Goal: Entertainment & Leisure: Consume media (video, audio)

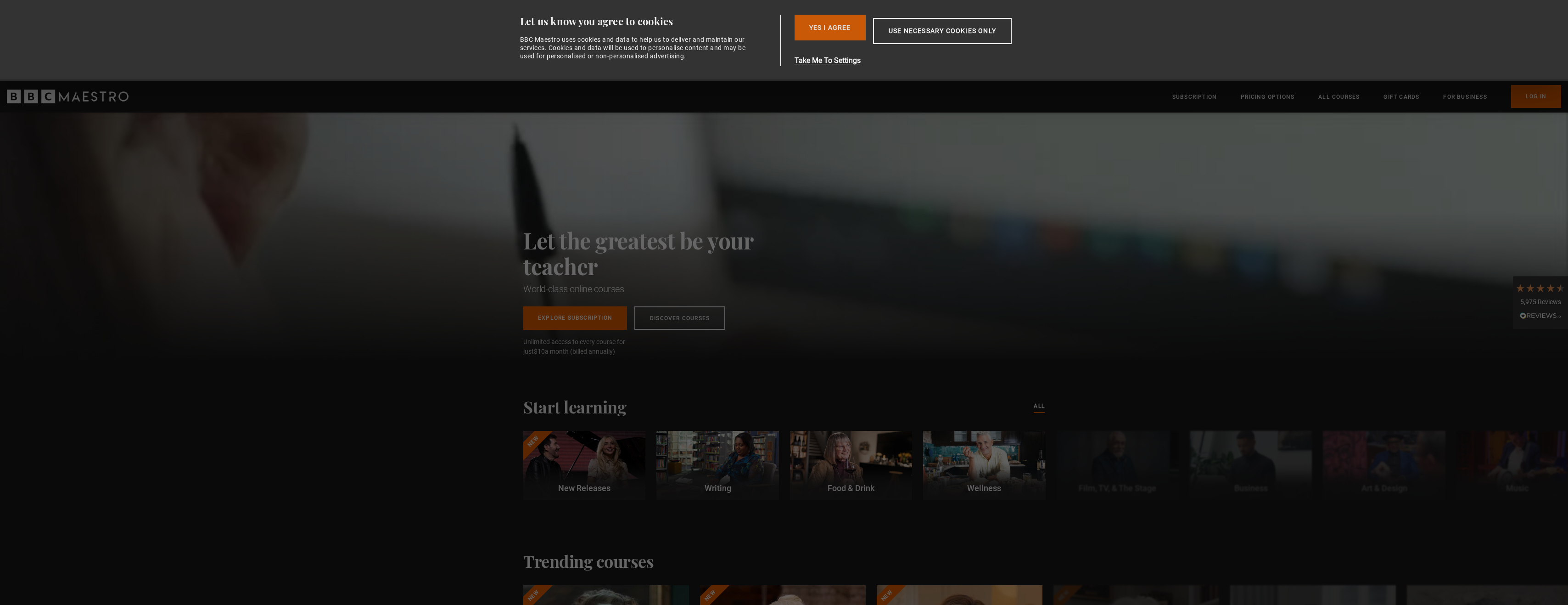
type input "**********"
click at [829, 29] on button "Yes I Agree" at bounding box center [830, 28] width 71 height 26
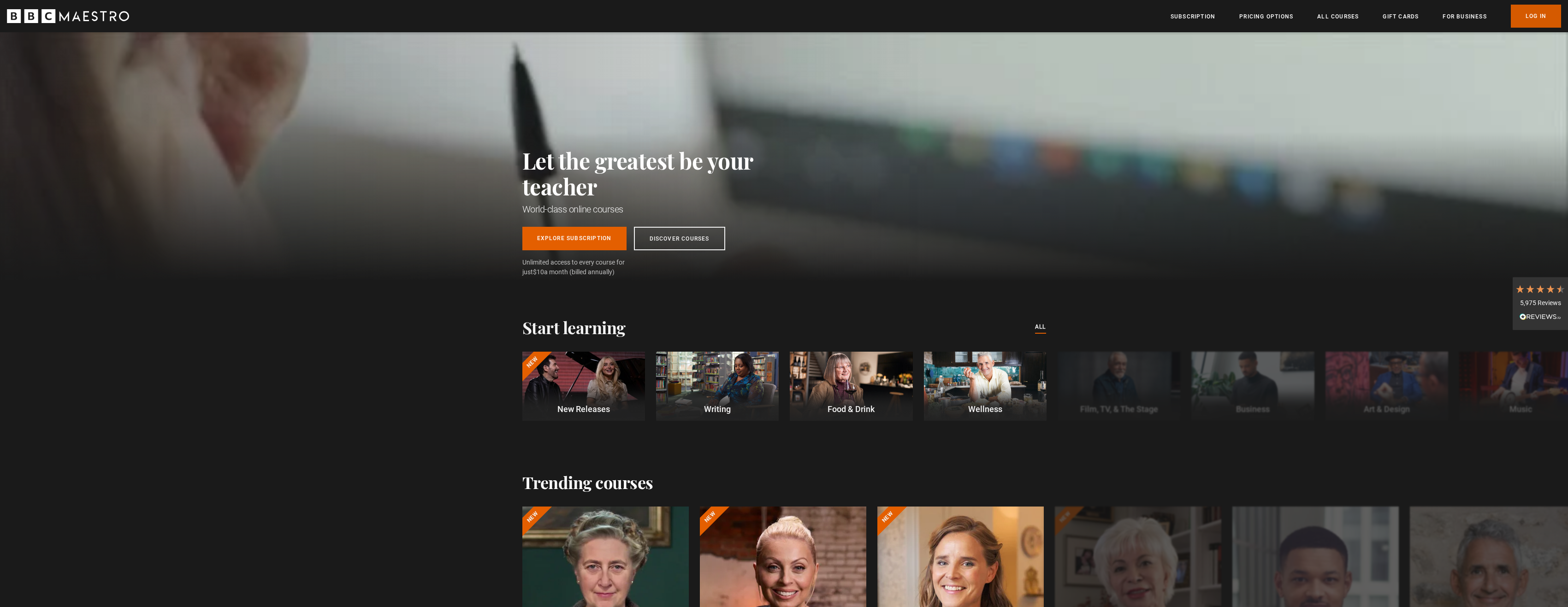
click at [1527, 19] on link "Log In" at bounding box center [1535, 16] width 50 height 23
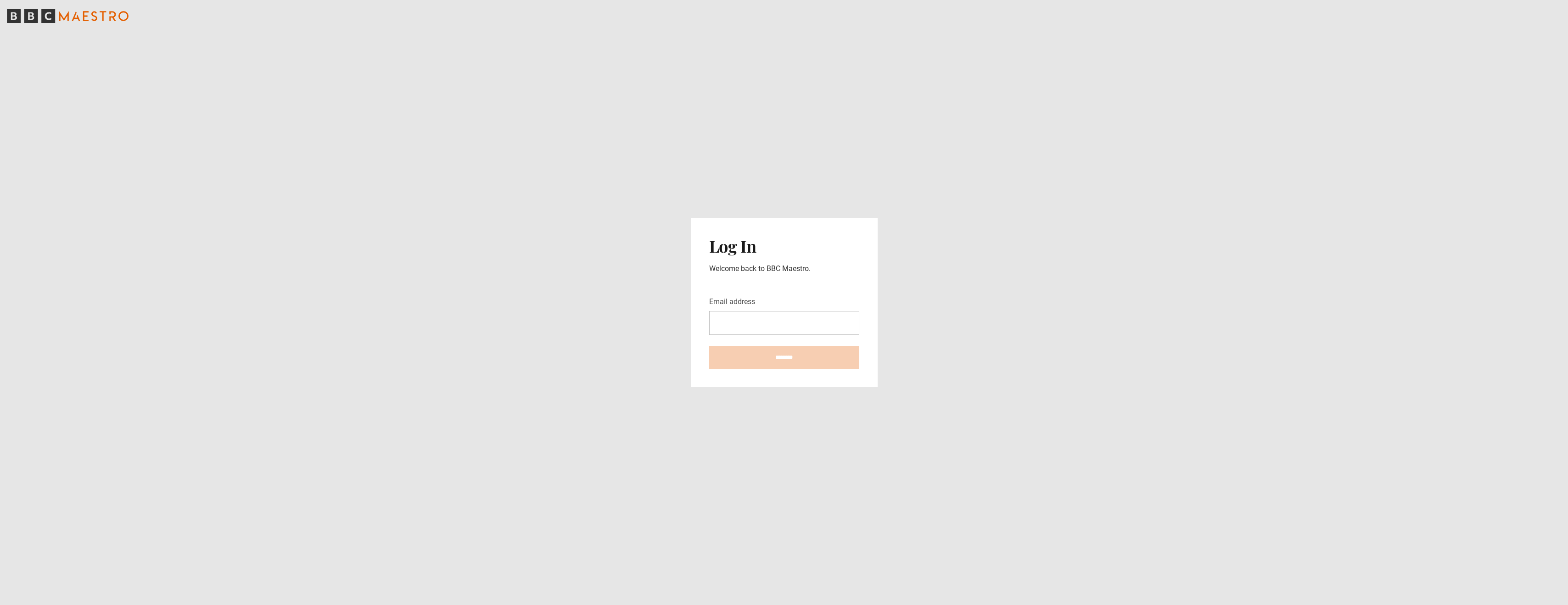
type input "**********"
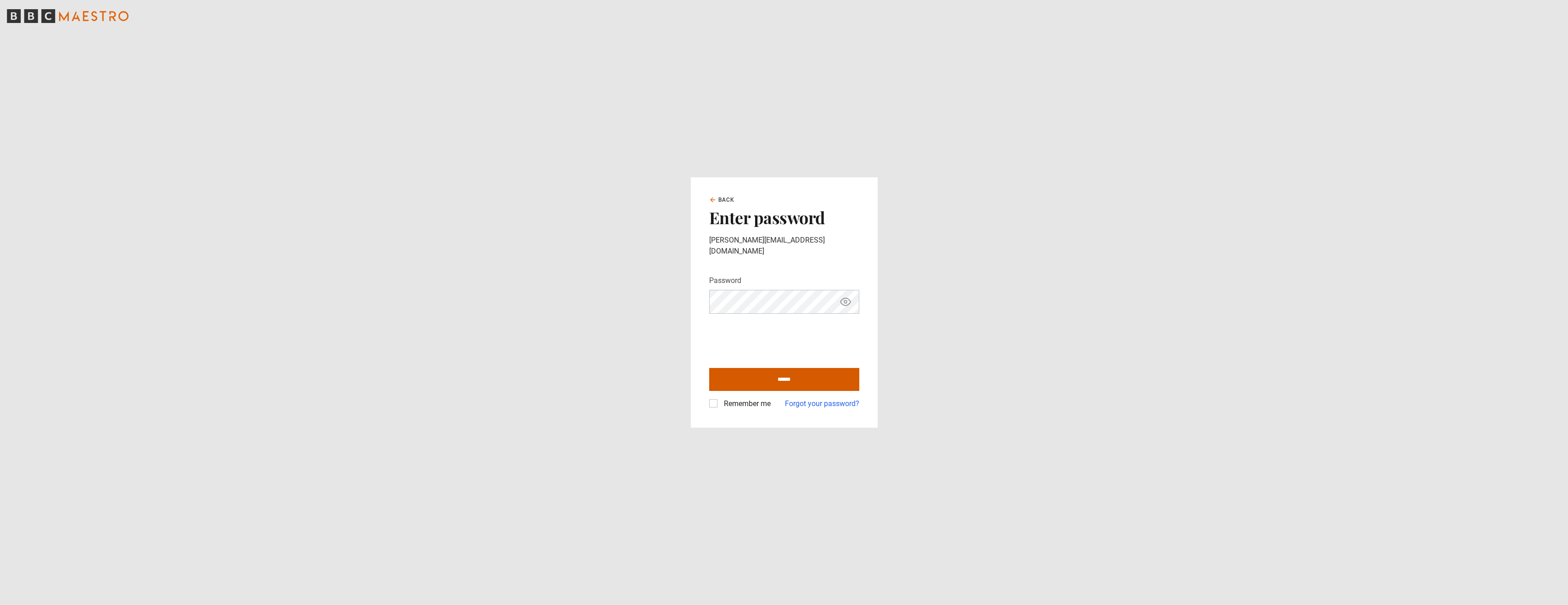
type input "**********"
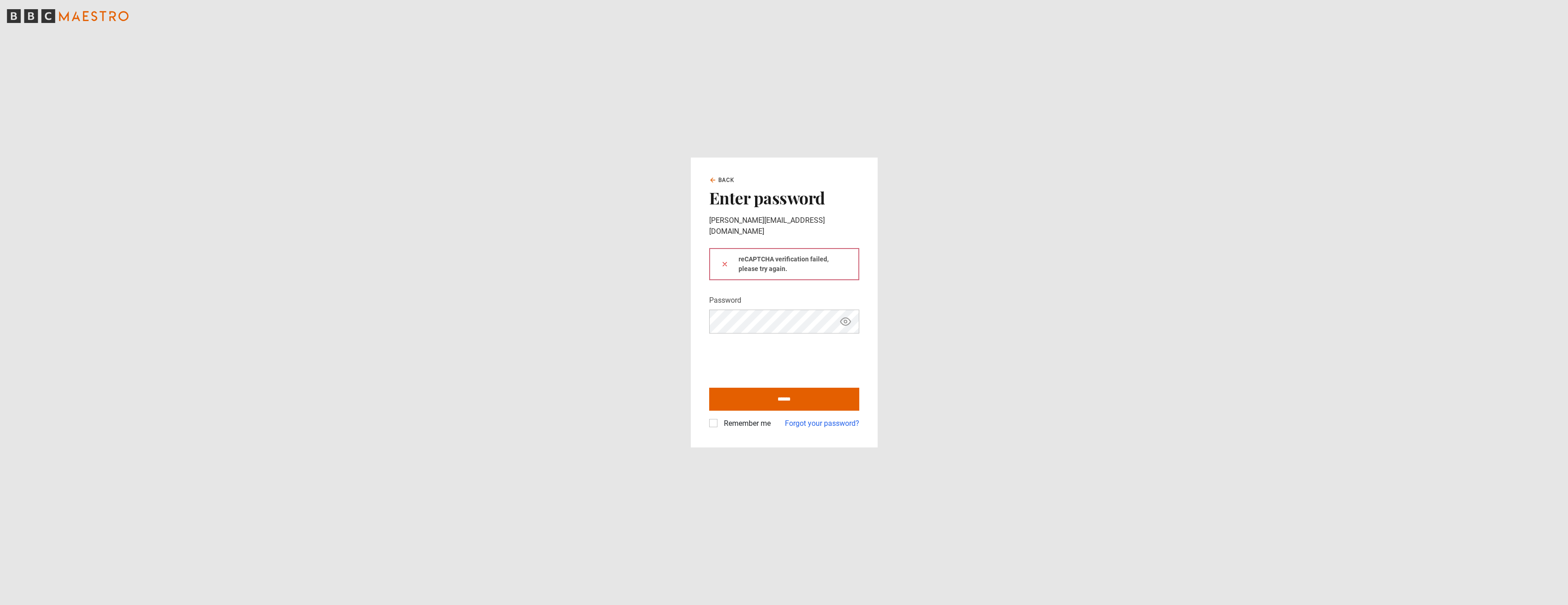
click at [718, 418] on div "Remember me" at bounding box center [740, 423] width 61 height 11
click at [720, 418] on label "Remember me" at bounding box center [745, 423] width 51 height 11
click at [782, 393] on input "******" at bounding box center [784, 399] width 150 height 23
type input "**********"
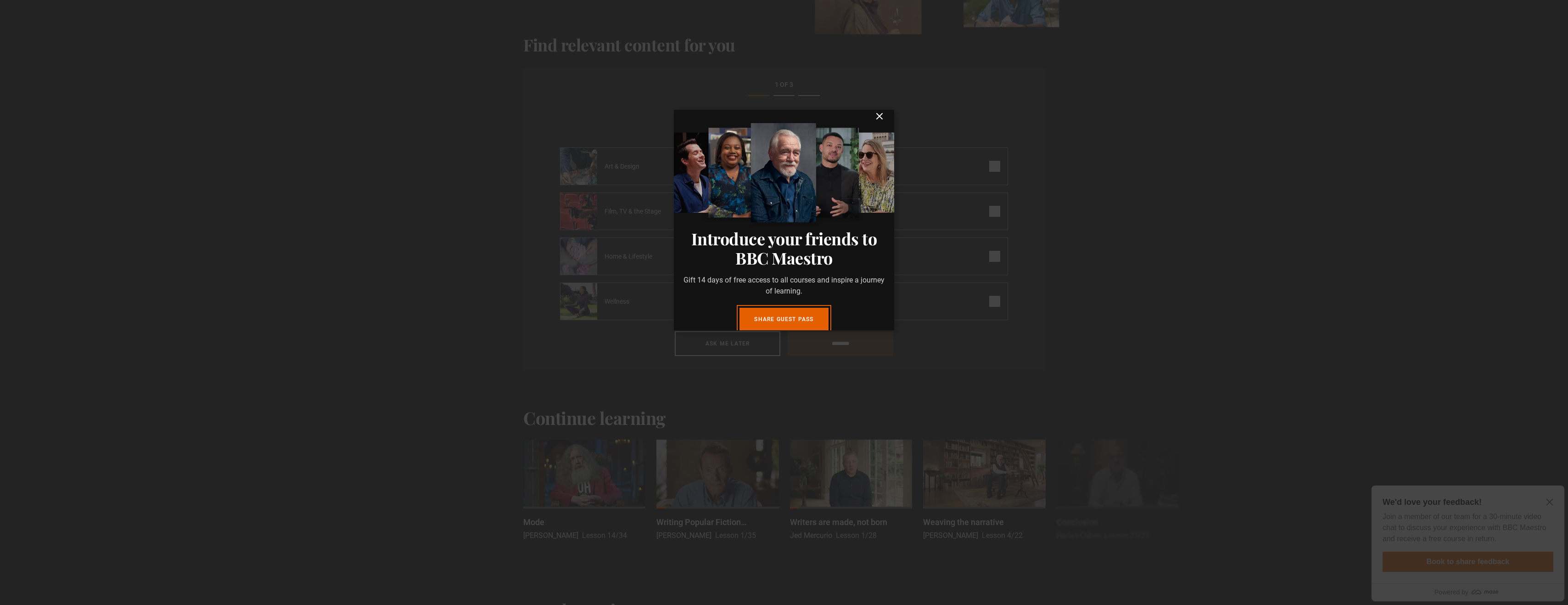
click at [874, 122] on icon "submit" at bounding box center [879, 116] width 11 height 11
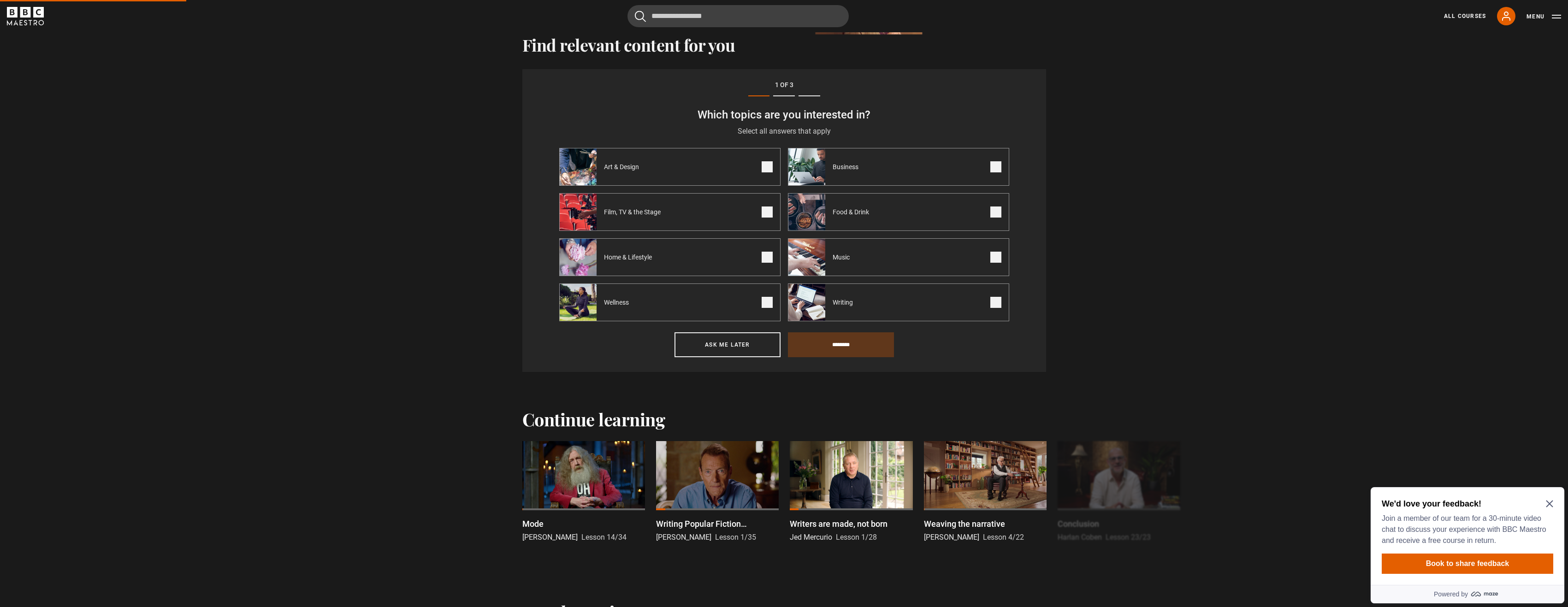
click at [1548, 503] on icon "Close Maze Prompt" at bounding box center [1548, 503] width 7 height 7
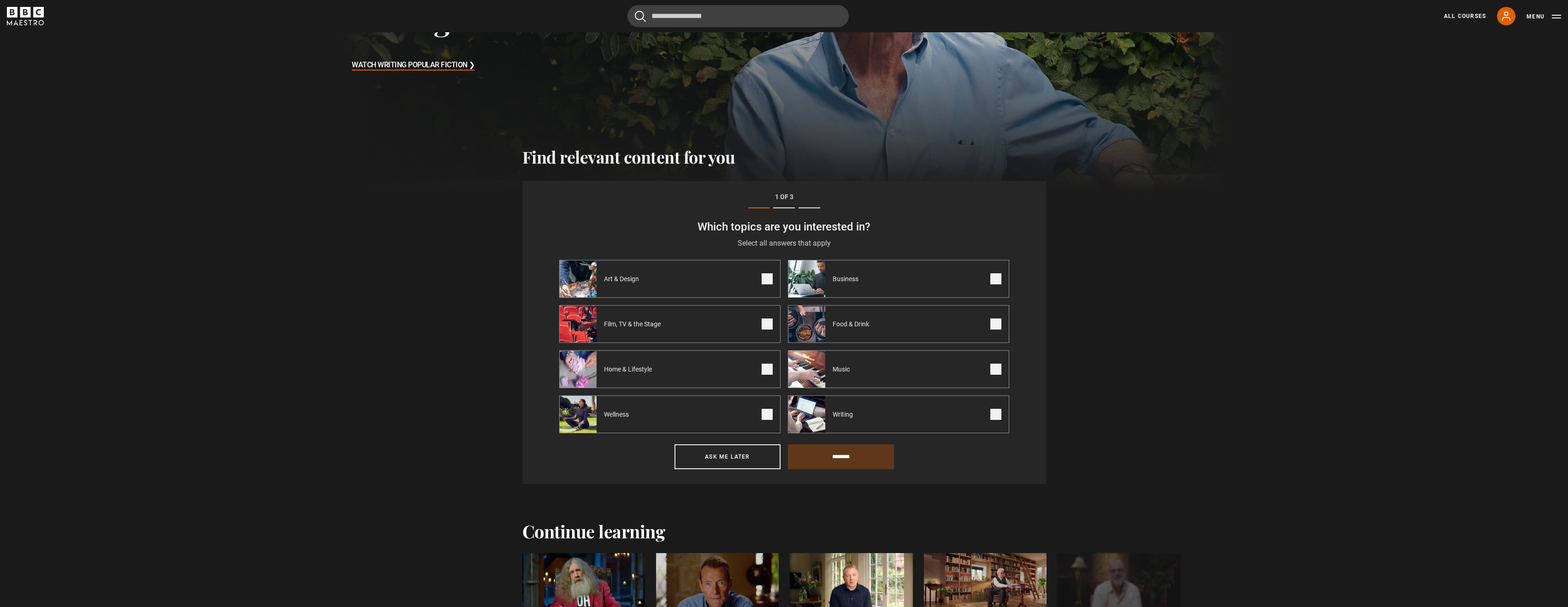
scroll to position [181, 0]
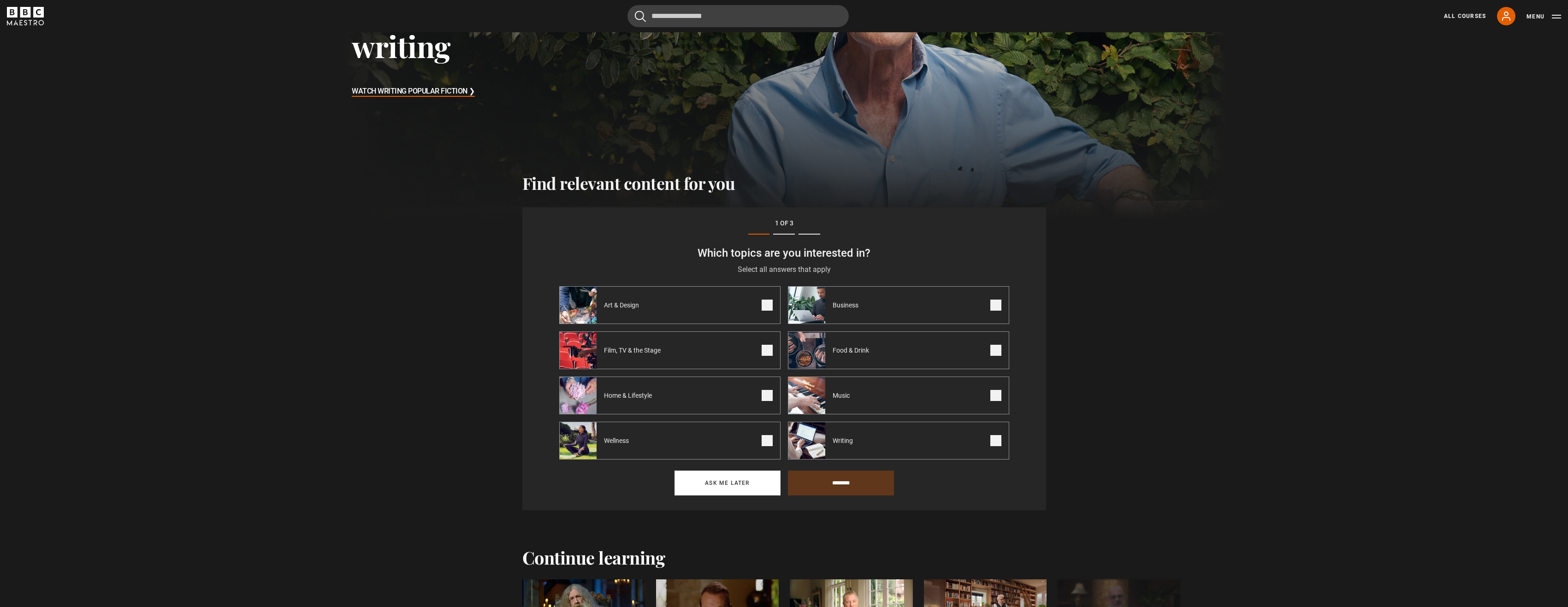
click at [728, 479] on button "Ask me later" at bounding box center [727, 483] width 106 height 25
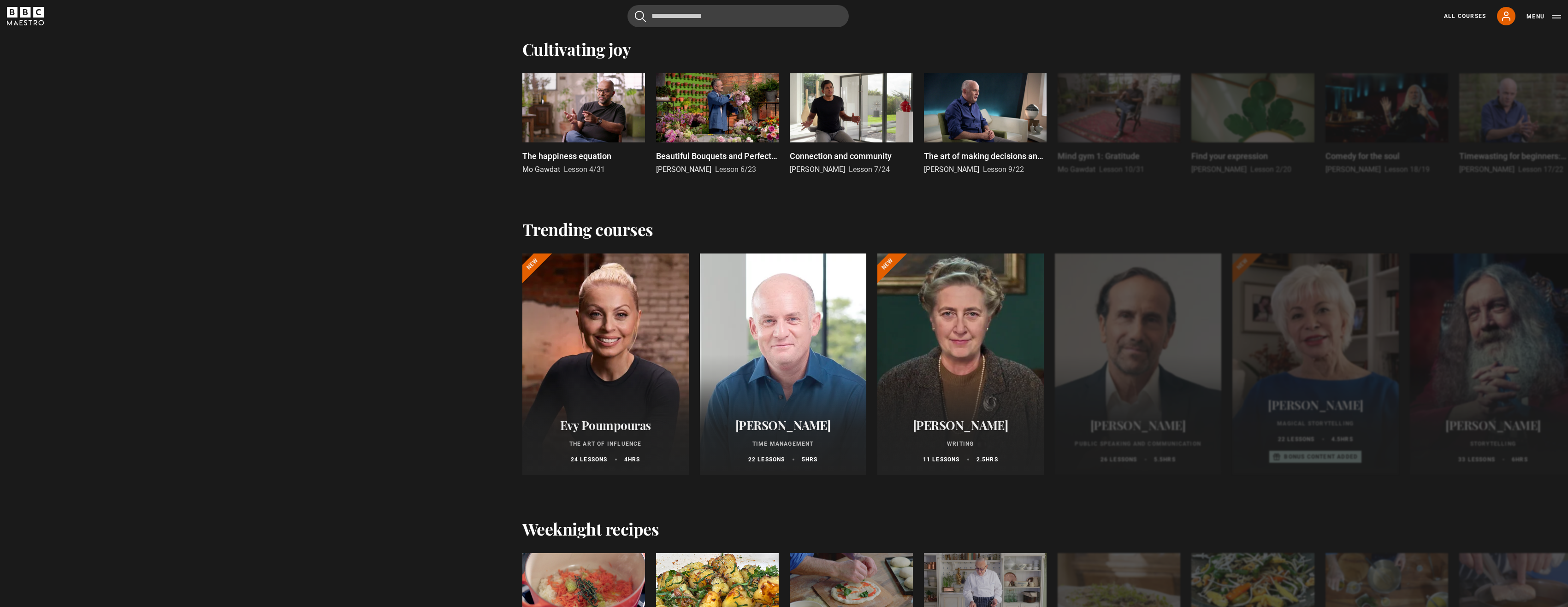
scroll to position [734, 0]
click at [946, 355] on div at bounding box center [961, 364] width 183 height 243
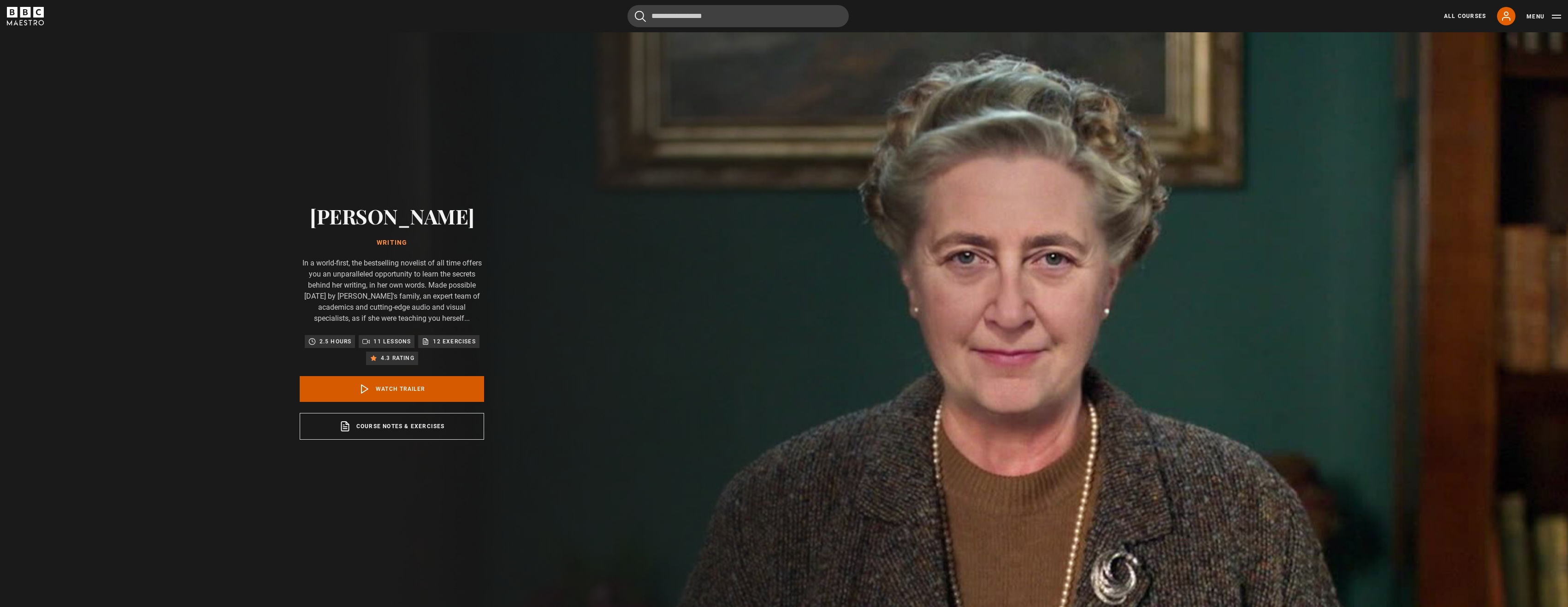
click at [391, 390] on link "Watch Trailer" at bounding box center [391, 389] width 184 height 26
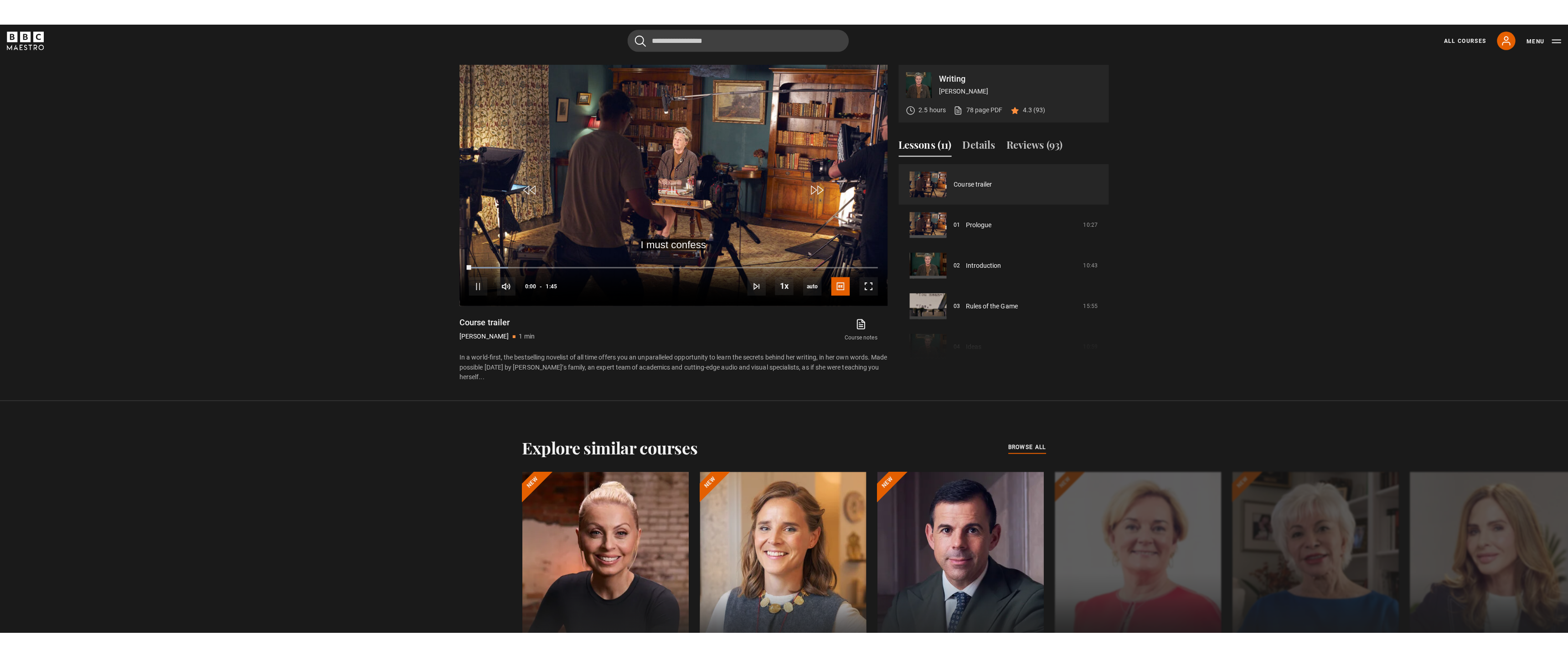
scroll to position [605, 0]
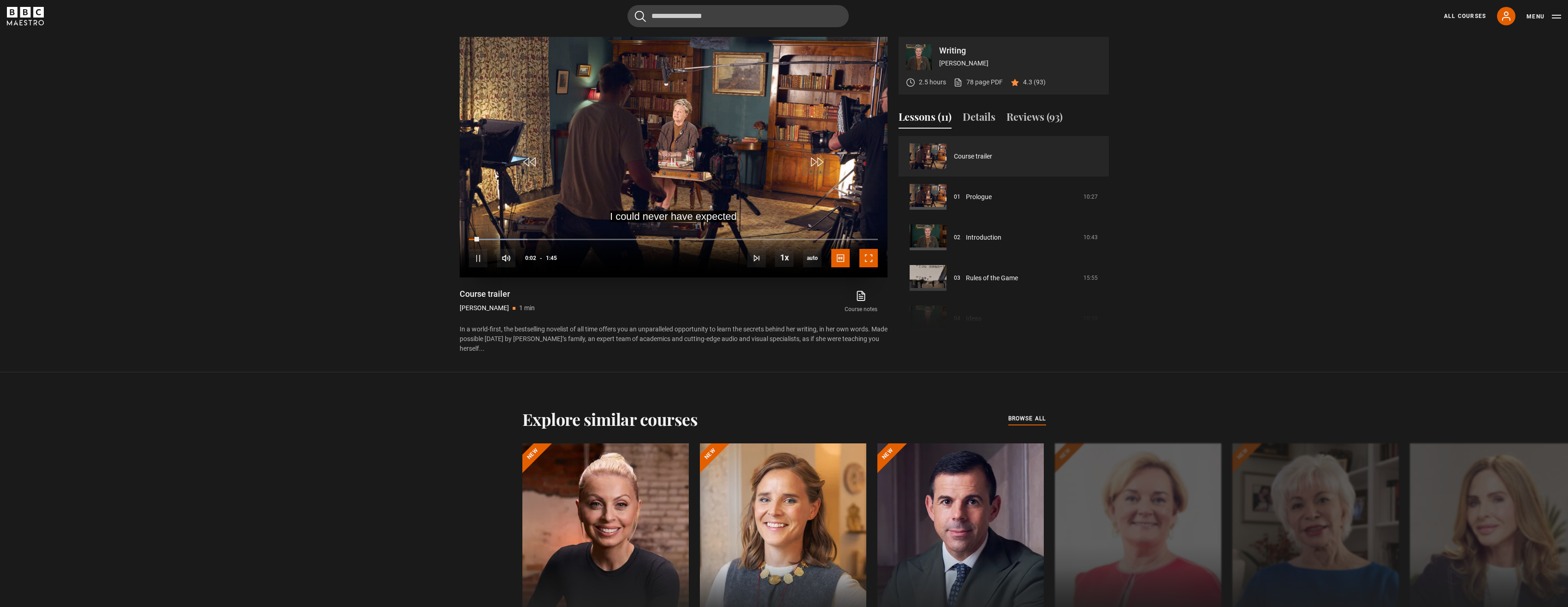
click at [865, 260] on span "Video Player" at bounding box center [868, 258] width 19 height 19
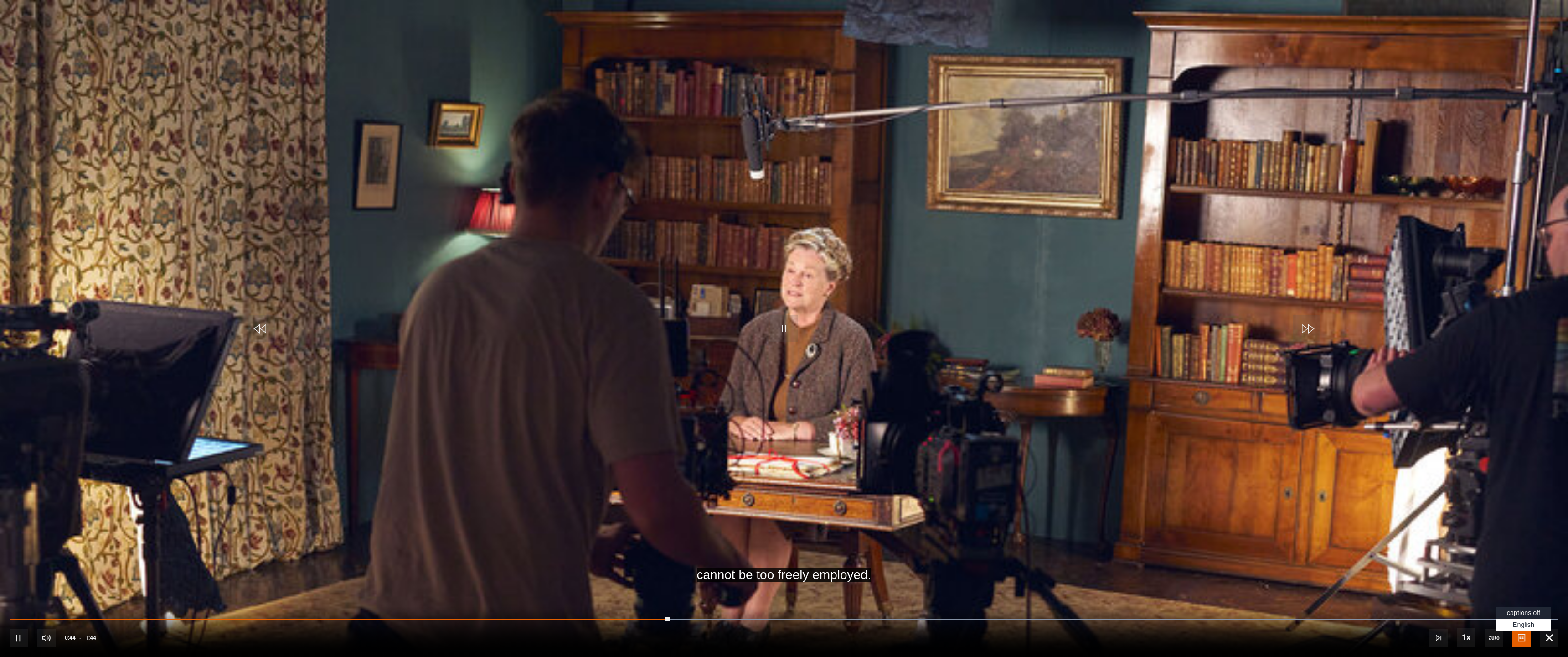
click at [1519, 600] on span "Video Player" at bounding box center [1521, 637] width 19 height 19
click at [1515, 600] on span "captions off" at bounding box center [1524, 612] width 33 height 7
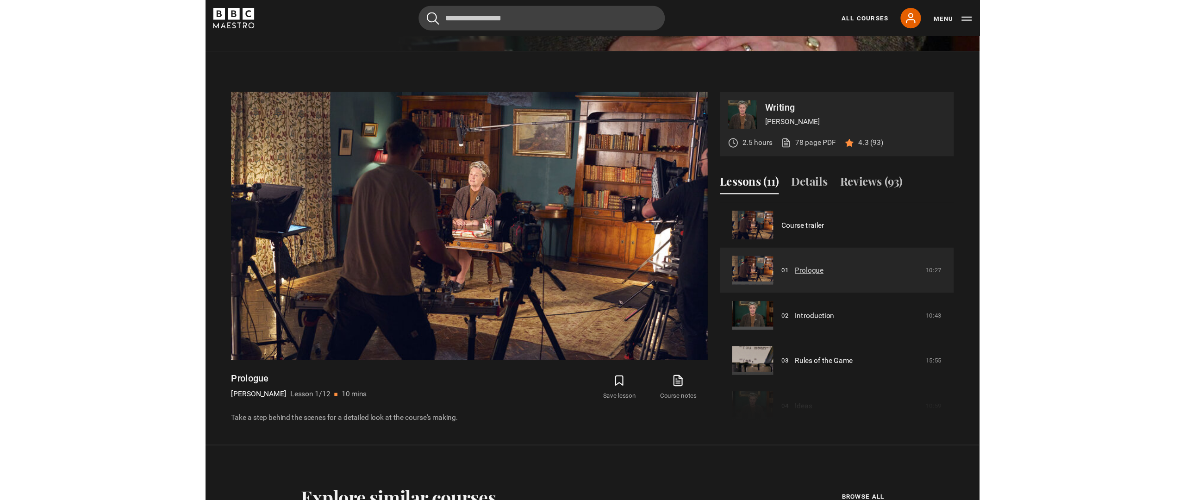
scroll to position [394, 0]
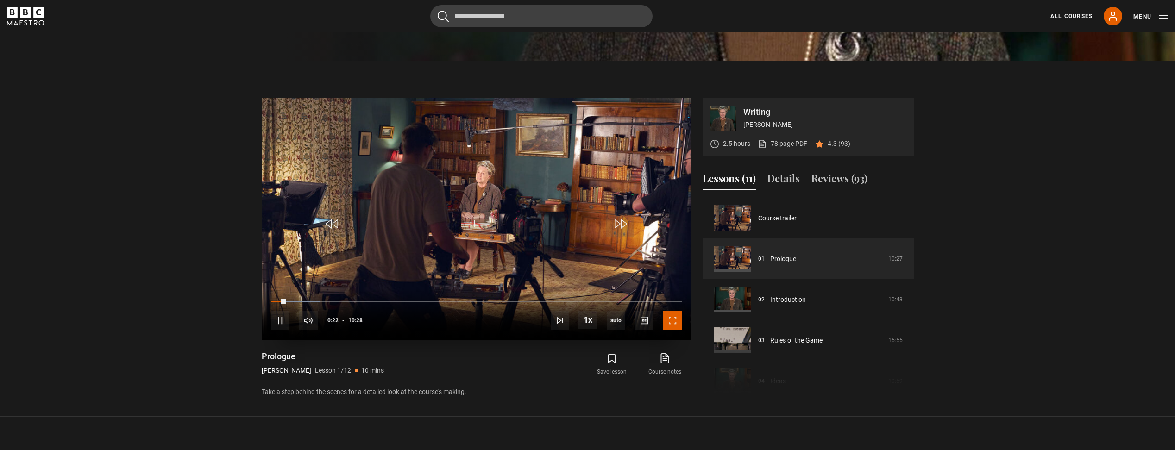
click at [675, 320] on span "Video Player" at bounding box center [672, 320] width 19 height 19
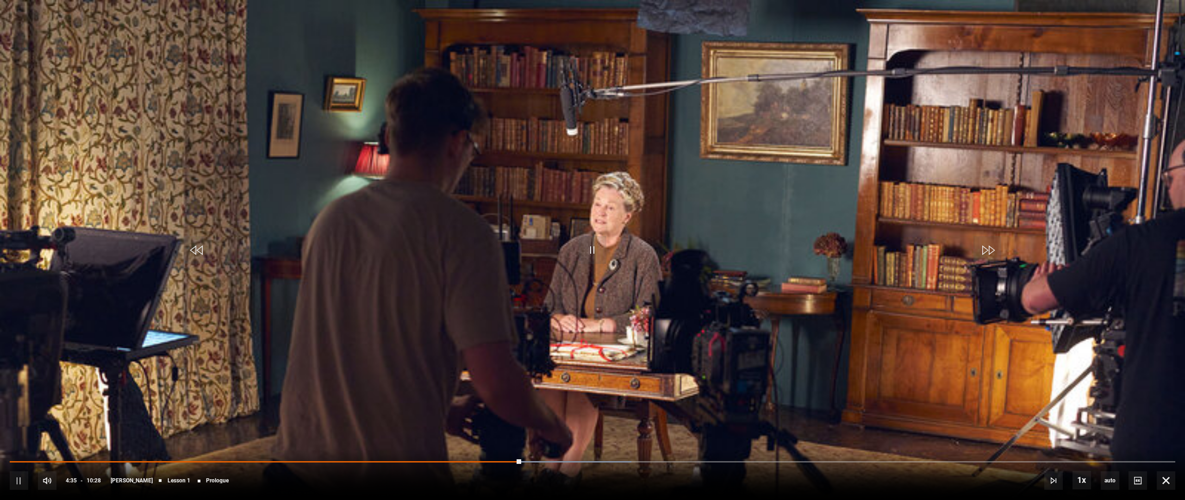
click at [607, 242] on video "Video Player" at bounding box center [592, 250] width 1185 height 500
click at [588, 245] on span "Video Player" at bounding box center [593, 250] width 28 height 28
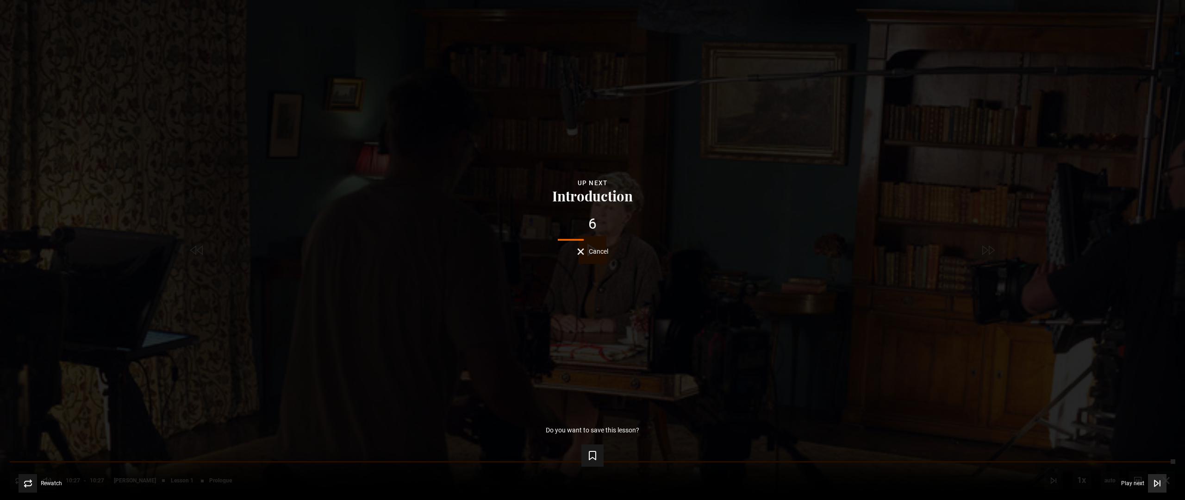
click at [1155, 481] on icon "Video Player" at bounding box center [1157, 483] width 4 height 6
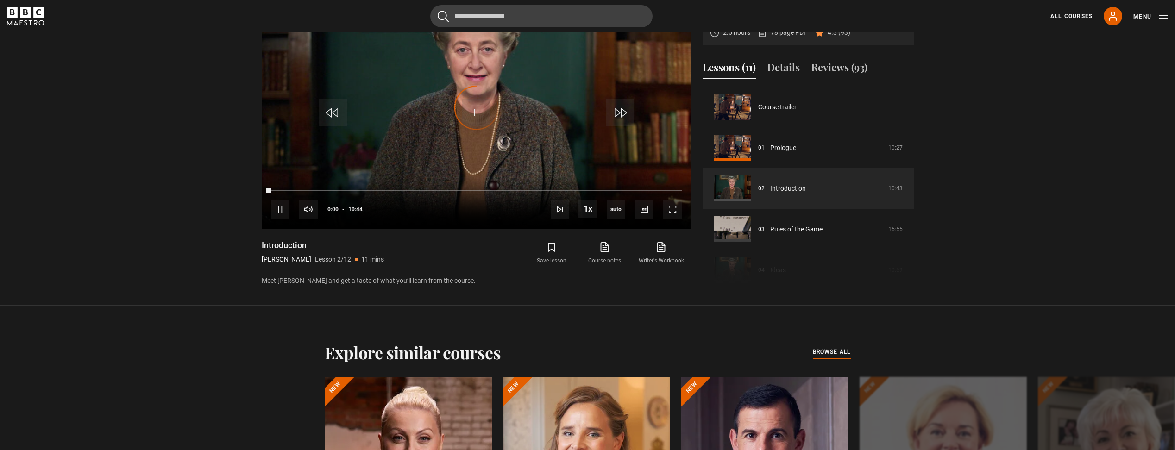
scroll to position [41, 0]
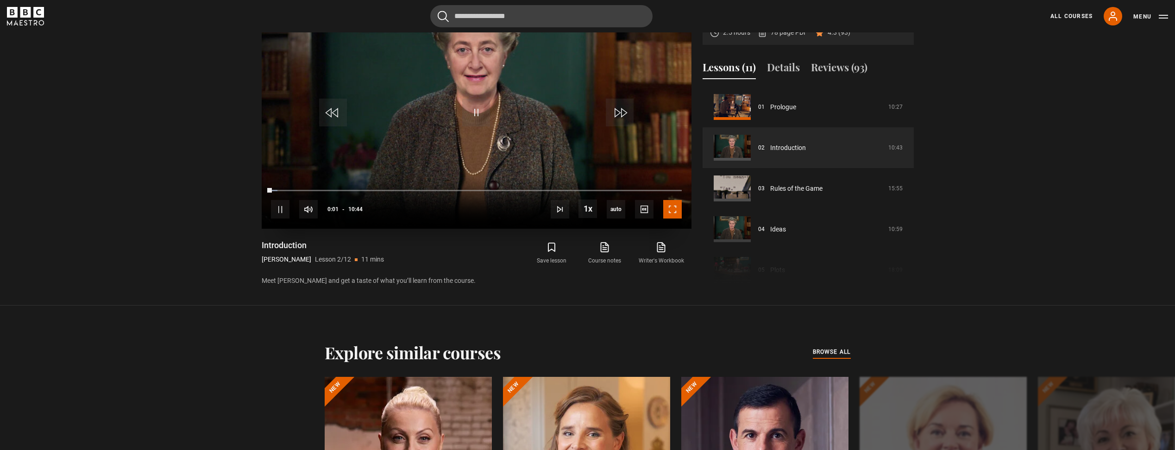
click at [671, 211] on span "Video Player" at bounding box center [672, 209] width 19 height 19
click at [669, 209] on span "Video Player" at bounding box center [672, 209] width 19 height 19
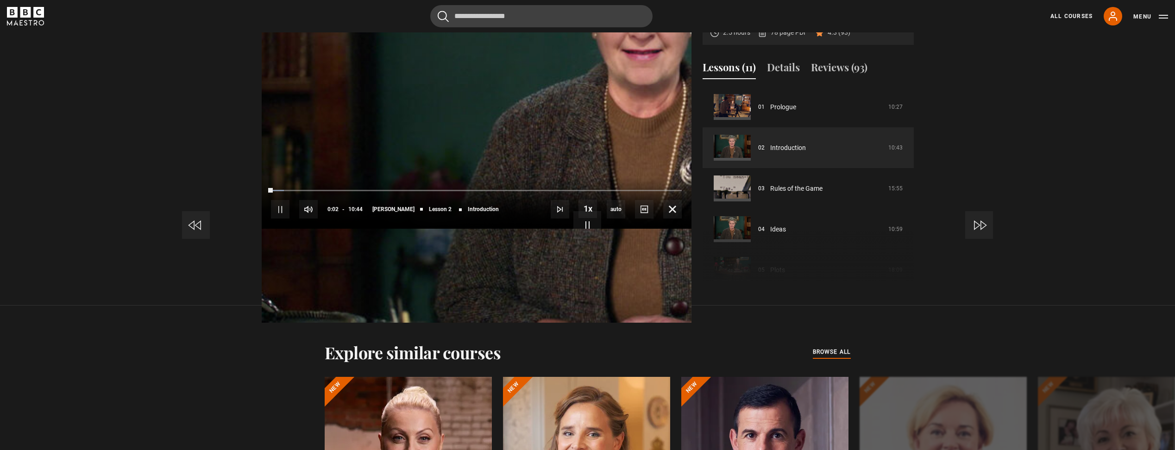
scroll to position [492, 0]
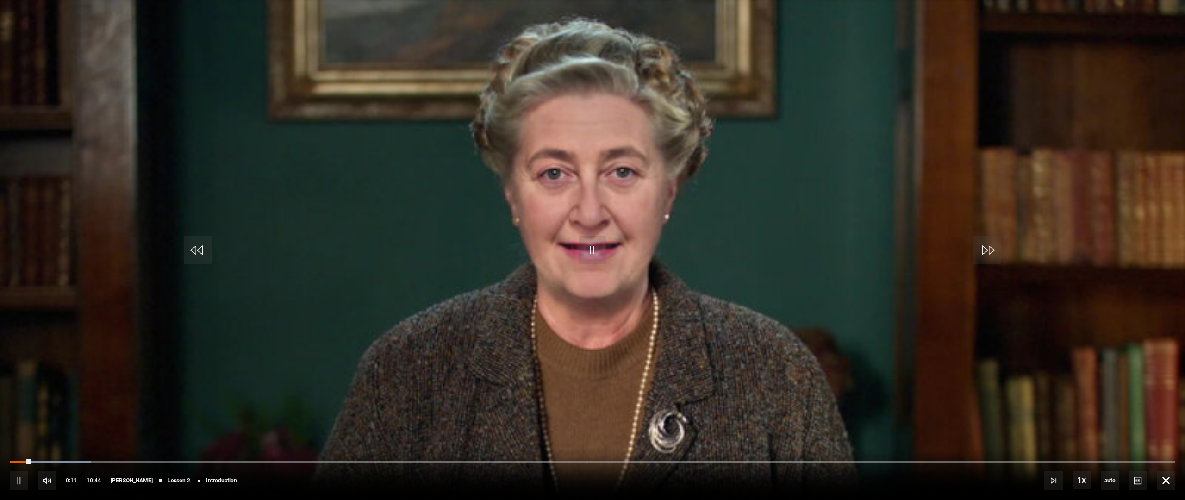
click at [430, 264] on video "Video Player" at bounding box center [592, 250] width 1185 height 500
click at [1167, 480] on span "Video Player" at bounding box center [1166, 480] width 19 height 19
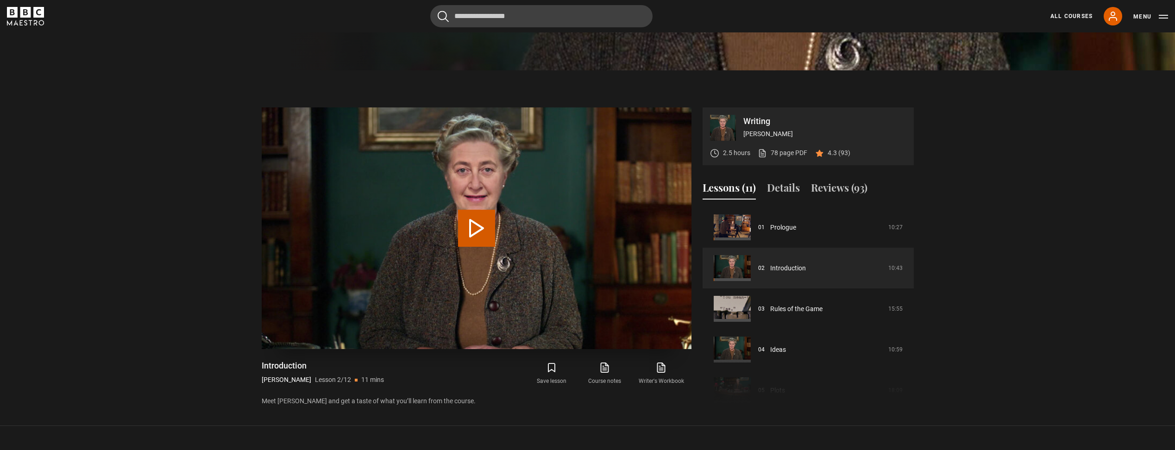
scroll to position [417, 0]
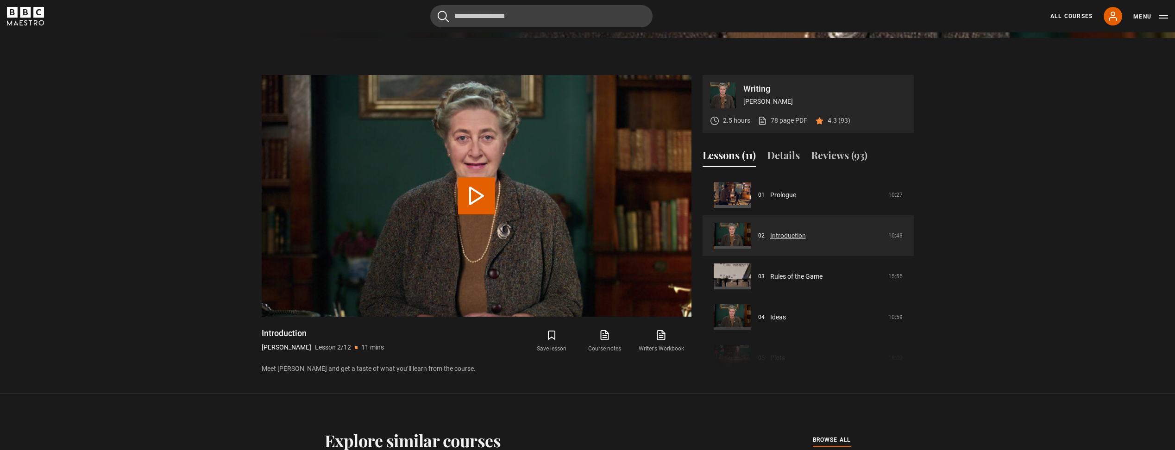
click at [776, 235] on link "Introduction" at bounding box center [788, 236] width 36 height 10
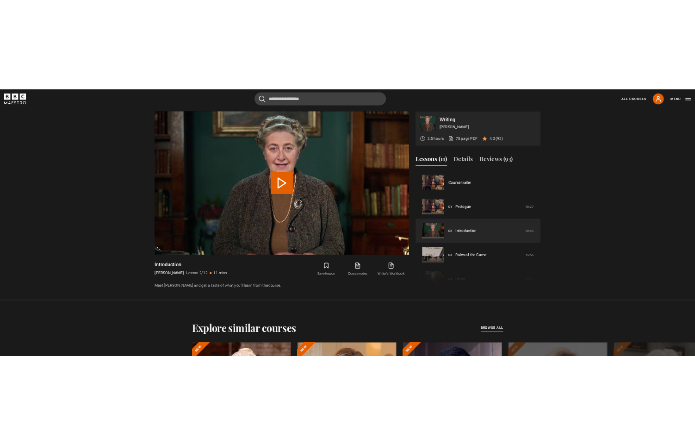
scroll to position [41, 0]
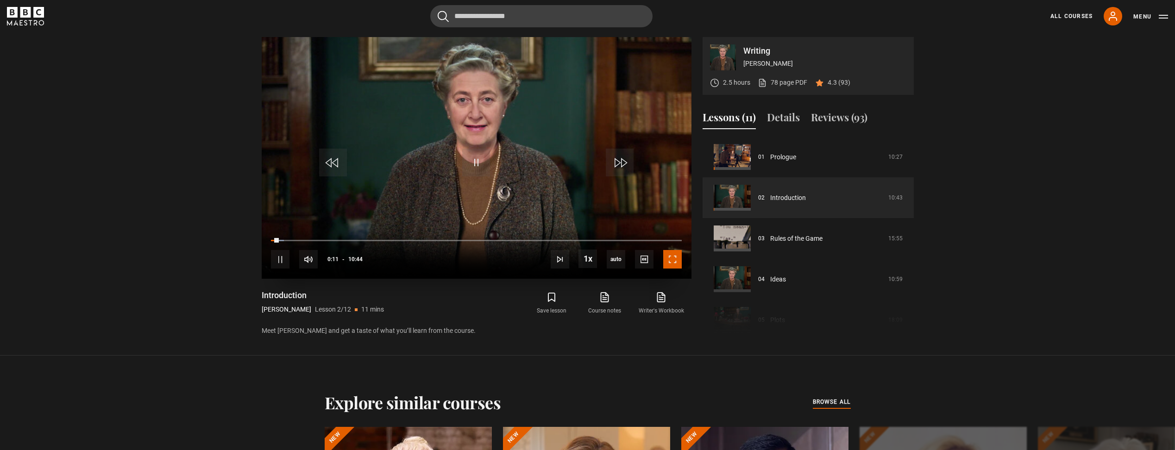
drag, startPoint x: 671, startPoint y: 263, endPoint x: 673, endPoint y: 311, distance: 48.2
click at [671, 263] on span "Video Player" at bounding box center [672, 259] width 19 height 19
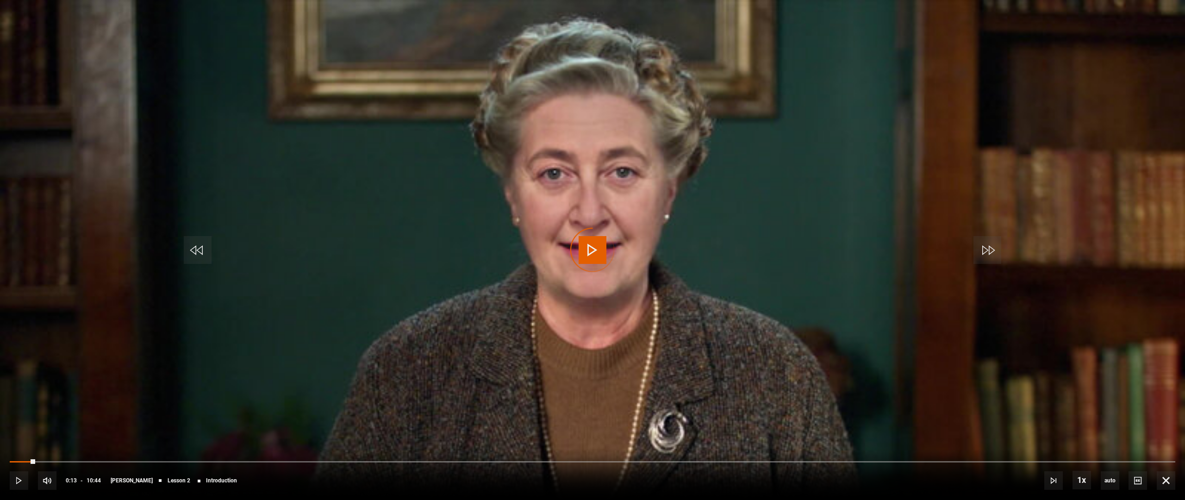
drag, startPoint x: 33, startPoint y: 461, endPoint x: 3, endPoint y: 461, distance: 30.6
click at [3, 450] on div "10s Skip Back 10 seconds Play 10s Skip Forward 10 seconds Loaded : 0.00% 00:00 …" at bounding box center [592, 474] width 1185 height 51
drag, startPoint x: 1166, startPoint y: 479, endPoint x: 1130, endPoint y: 416, distance: 72.6
click at [1166, 450] on span "Video Player" at bounding box center [1166, 480] width 19 height 19
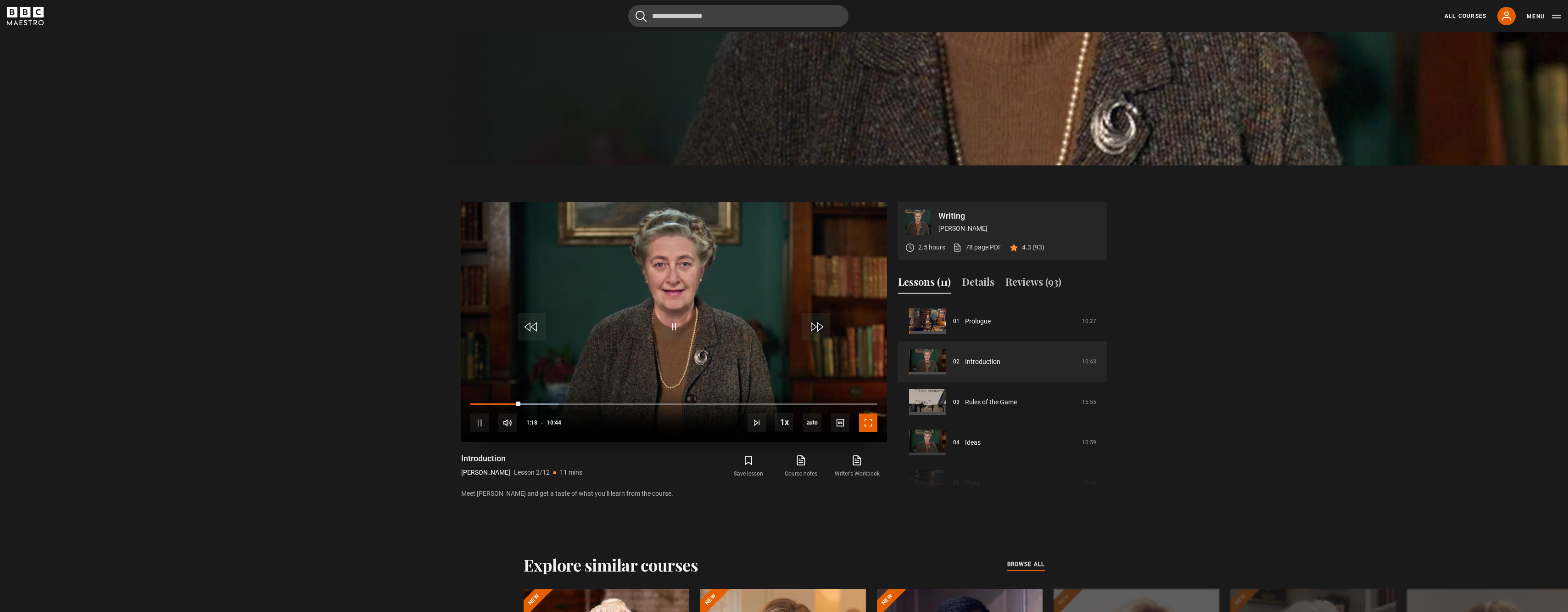
click at [866, 430] on span "Video Player" at bounding box center [868, 423] width 19 height 19
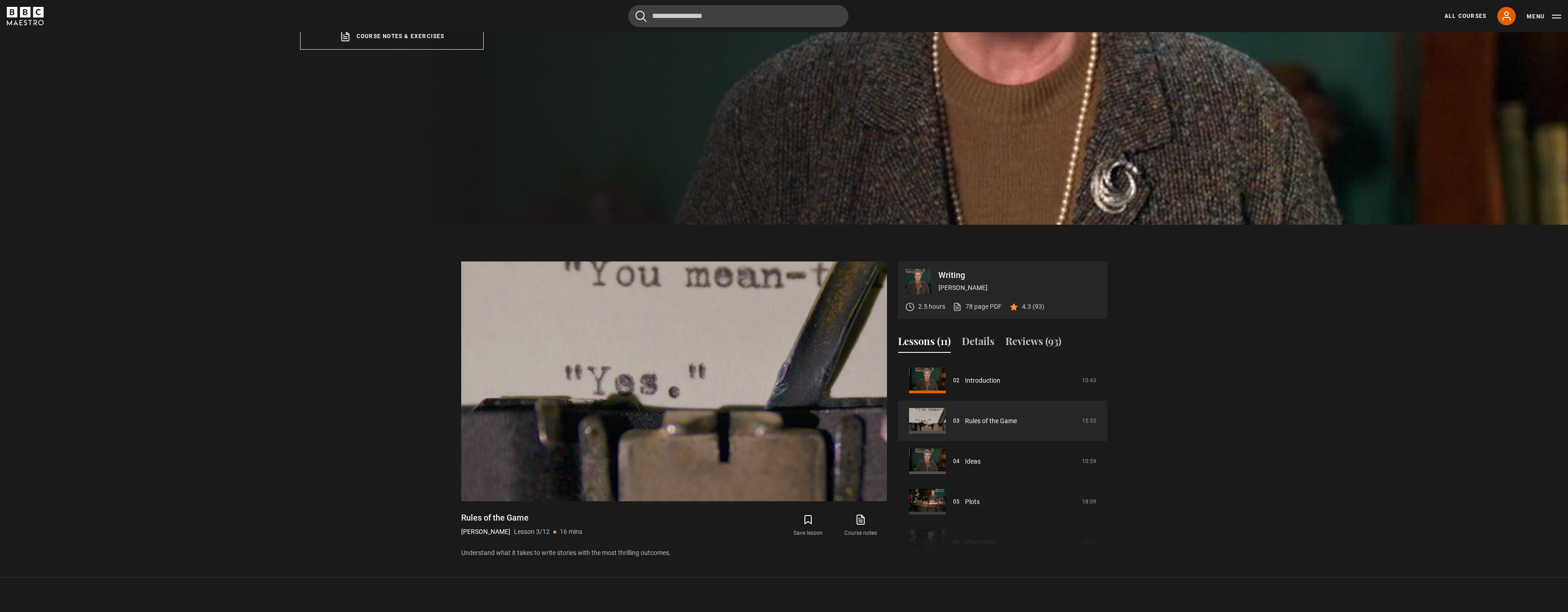
scroll to position [391, 0]
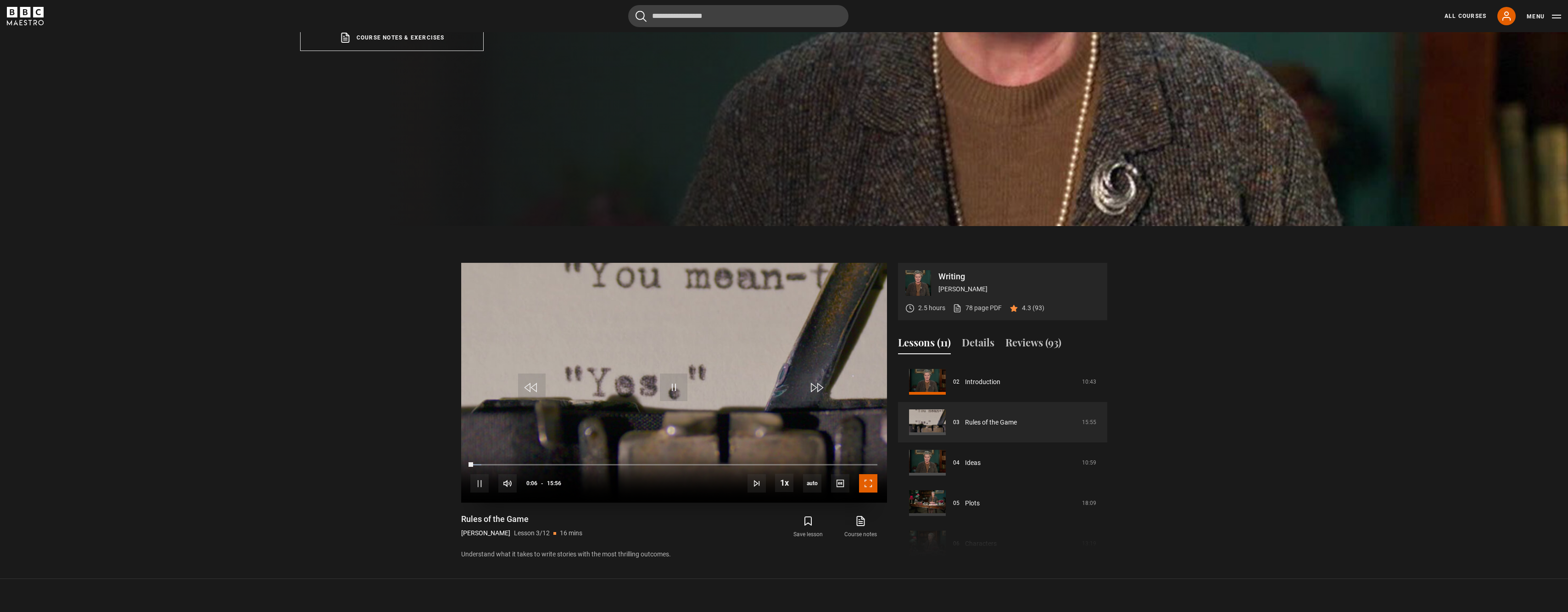
click at [863, 446] on span "Video Player" at bounding box center [868, 483] width 19 height 19
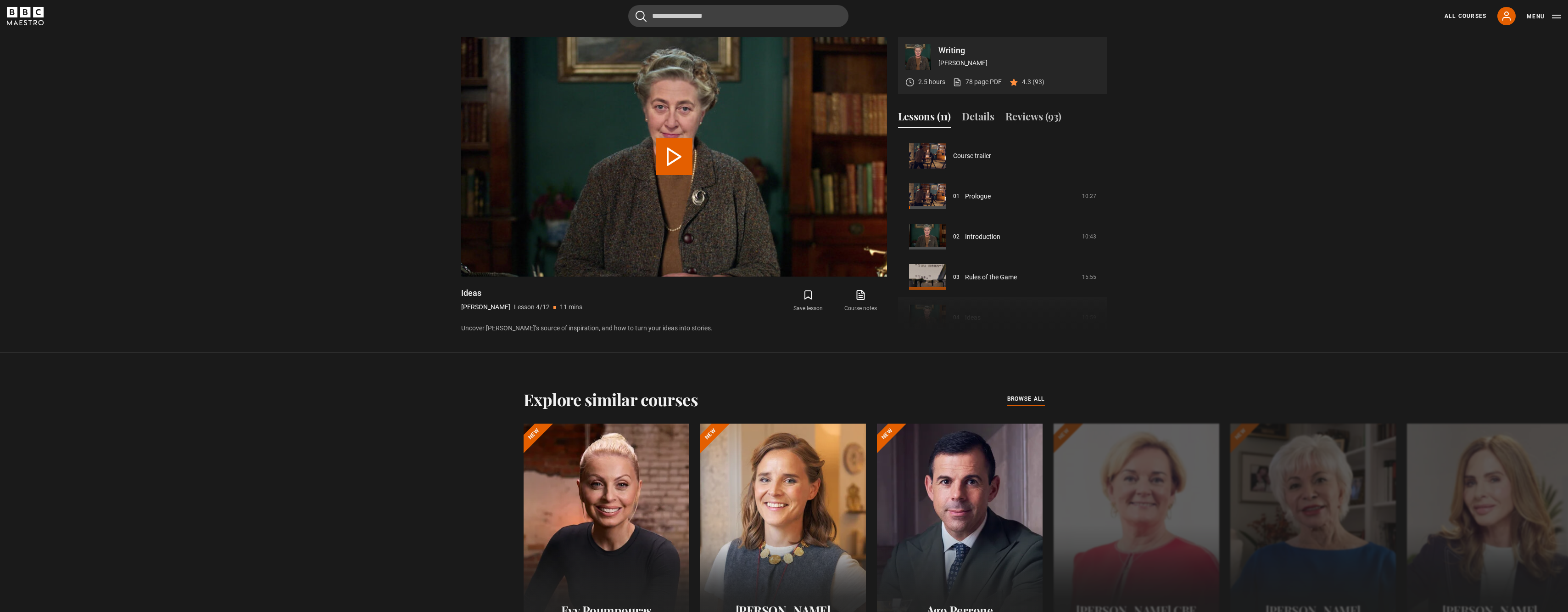
scroll to position [121, 0]
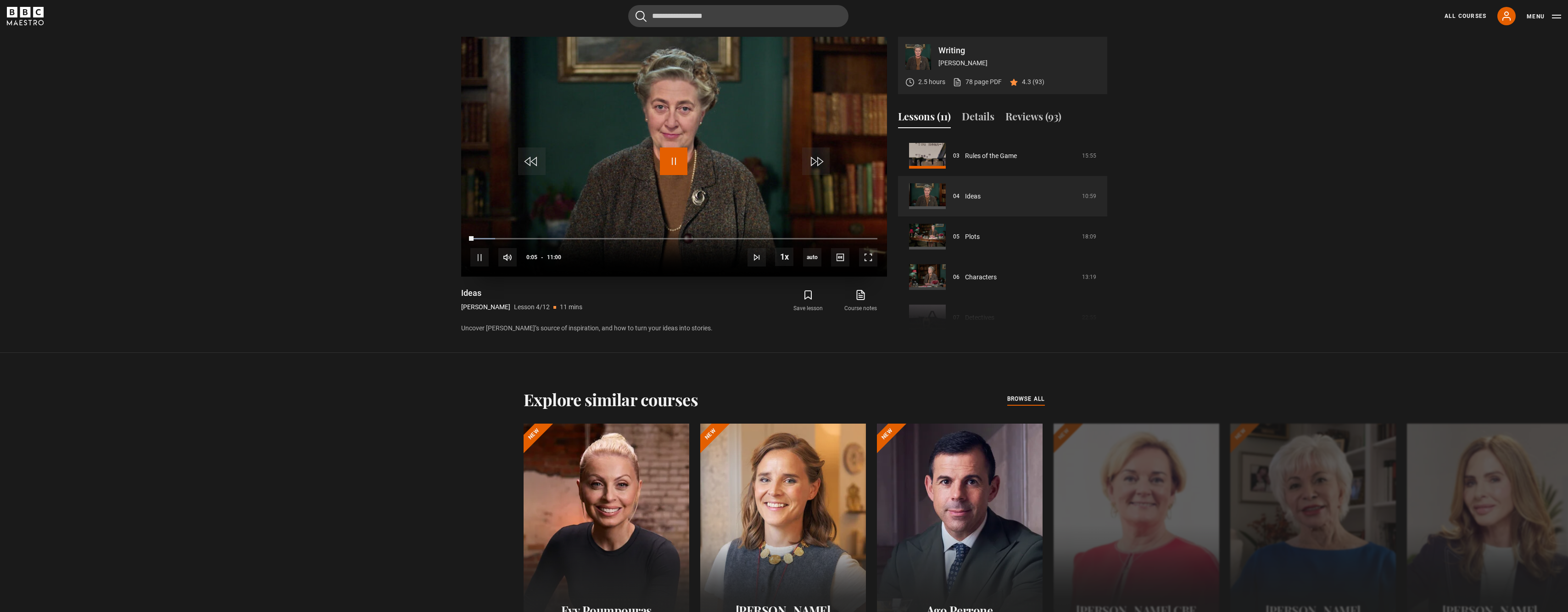
click at [681, 159] on span "Video Player" at bounding box center [674, 162] width 28 height 28
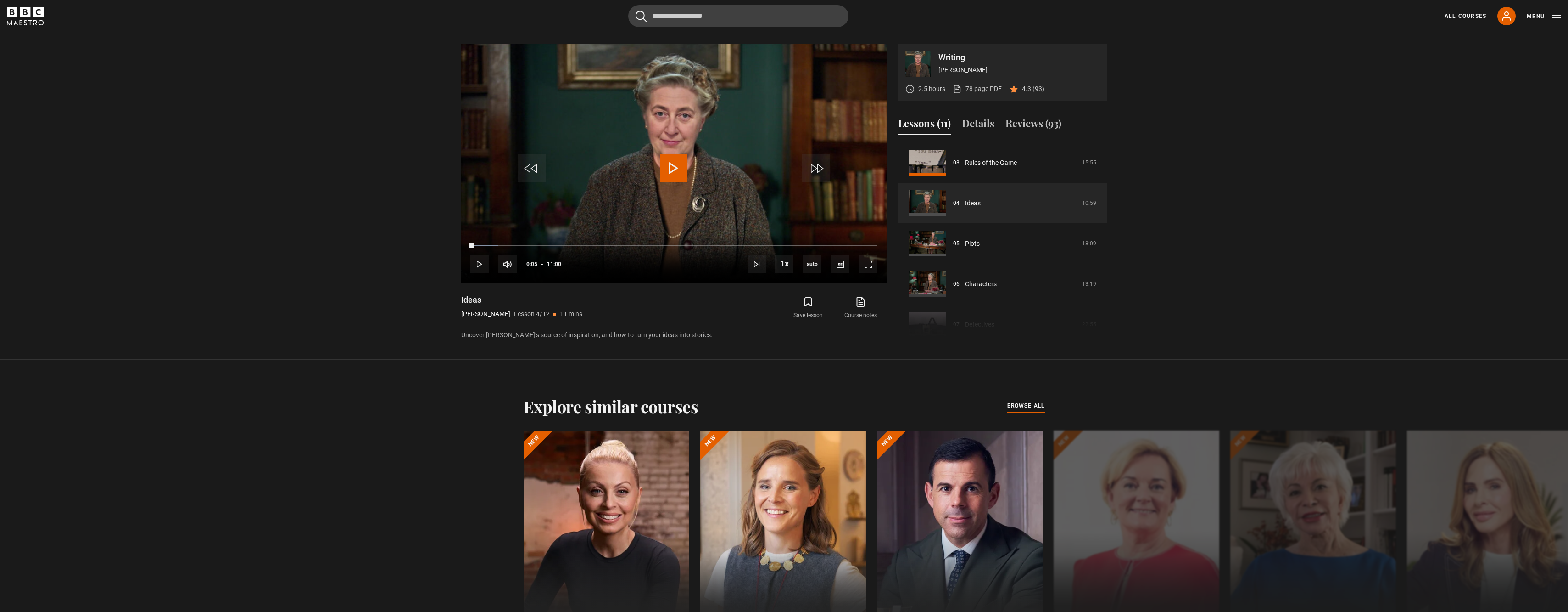
scroll to position [525, 0]
